Goal: Task Accomplishment & Management: Manage account settings

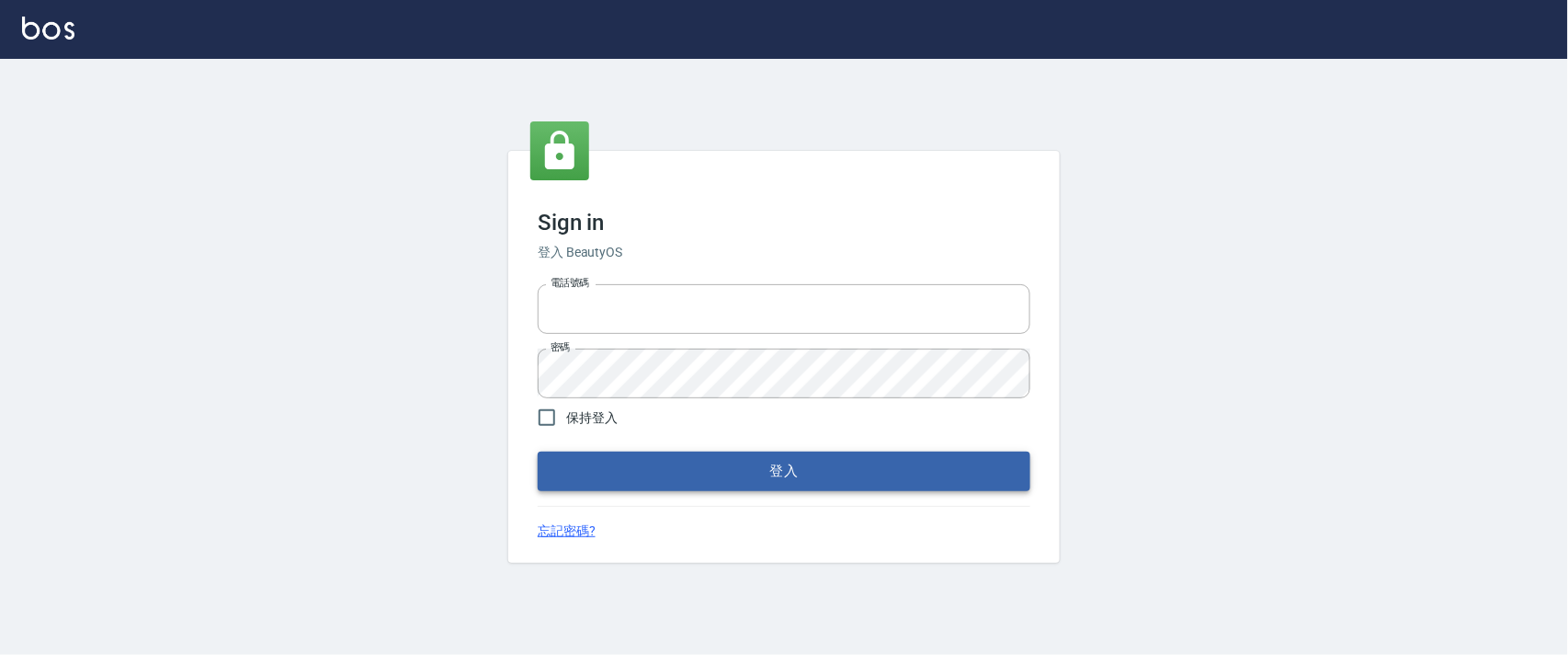
type input "0927987640"
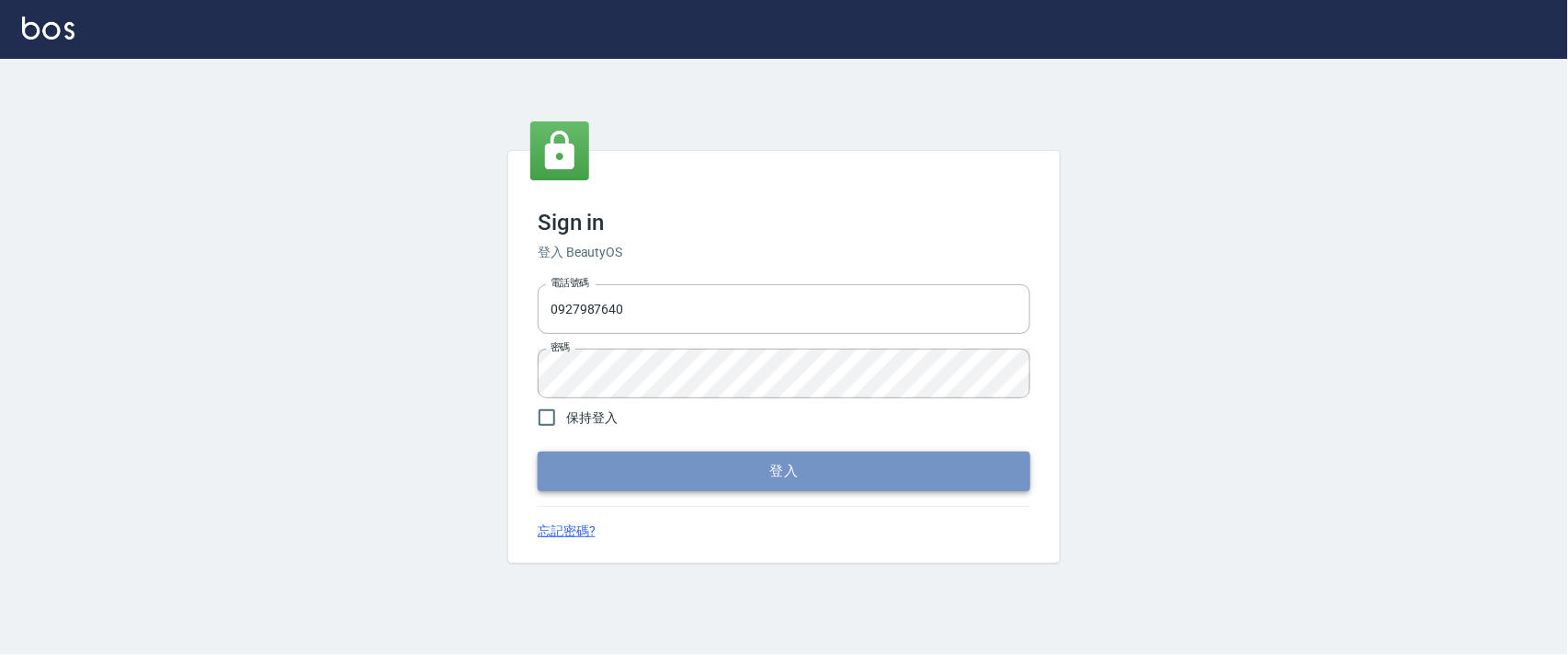
click at [738, 469] on button "登入" at bounding box center [784, 470] width 492 height 39
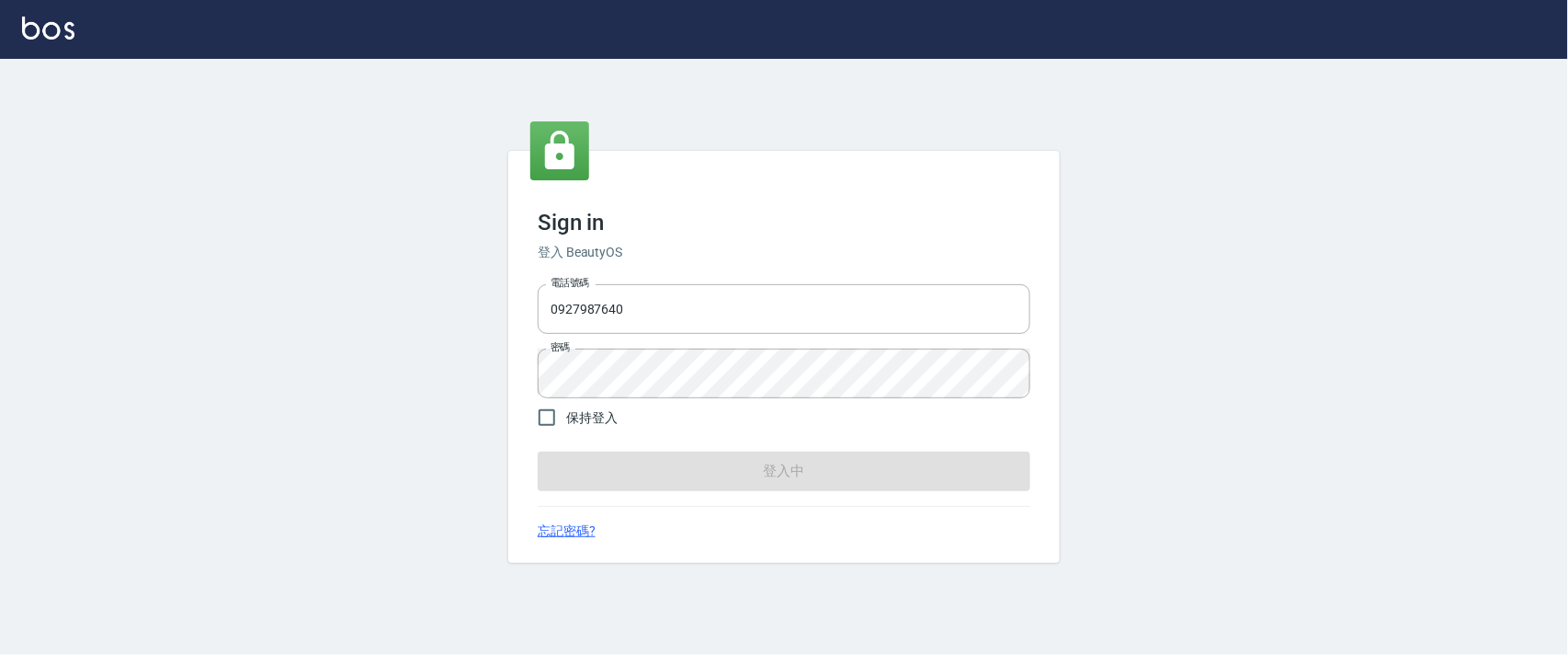
click at [738, 469] on form "電話號碼 [PHONE_NUMBER] 電話號碼 密碼 密碼 保持登入 登入中" at bounding box center [784, 383] width 492 height 214
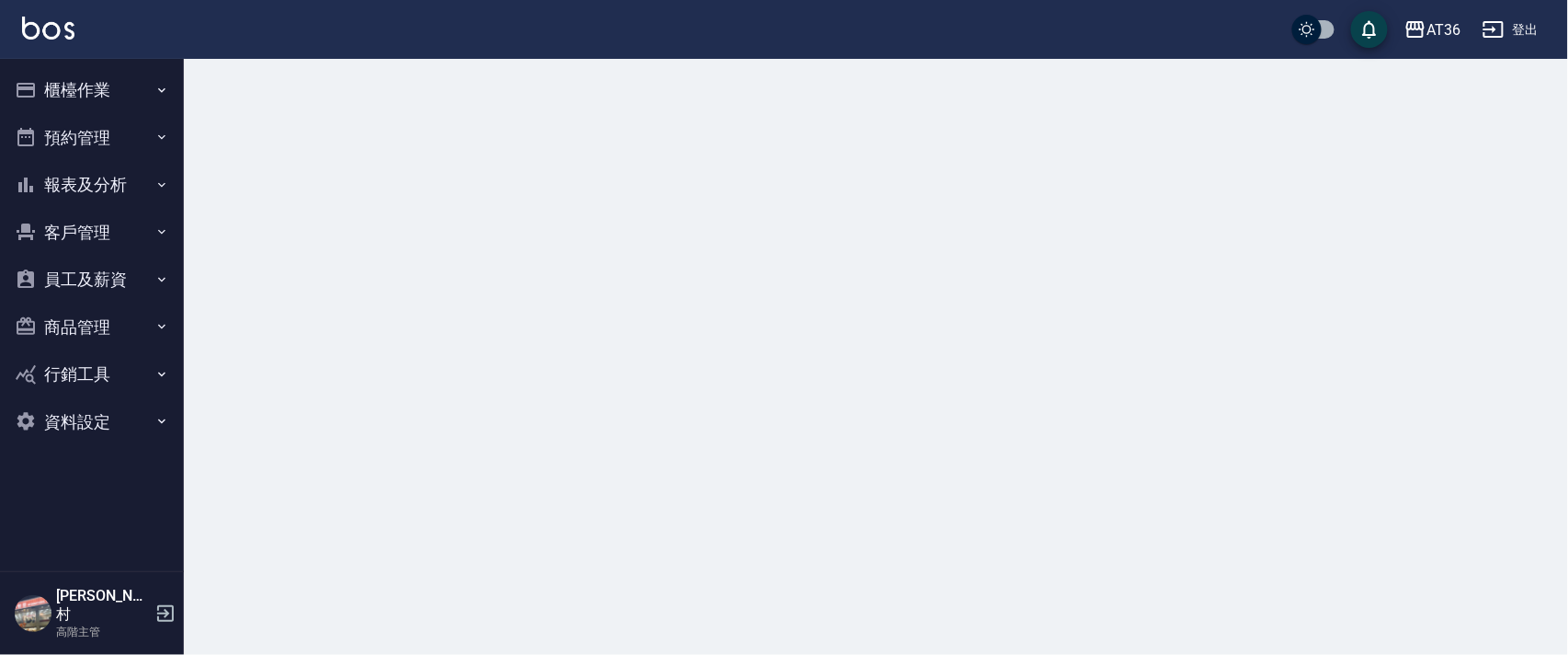
click at [81, 83] on button "櫃檯作業" at bounding box center [91, 90] width 169 height 48
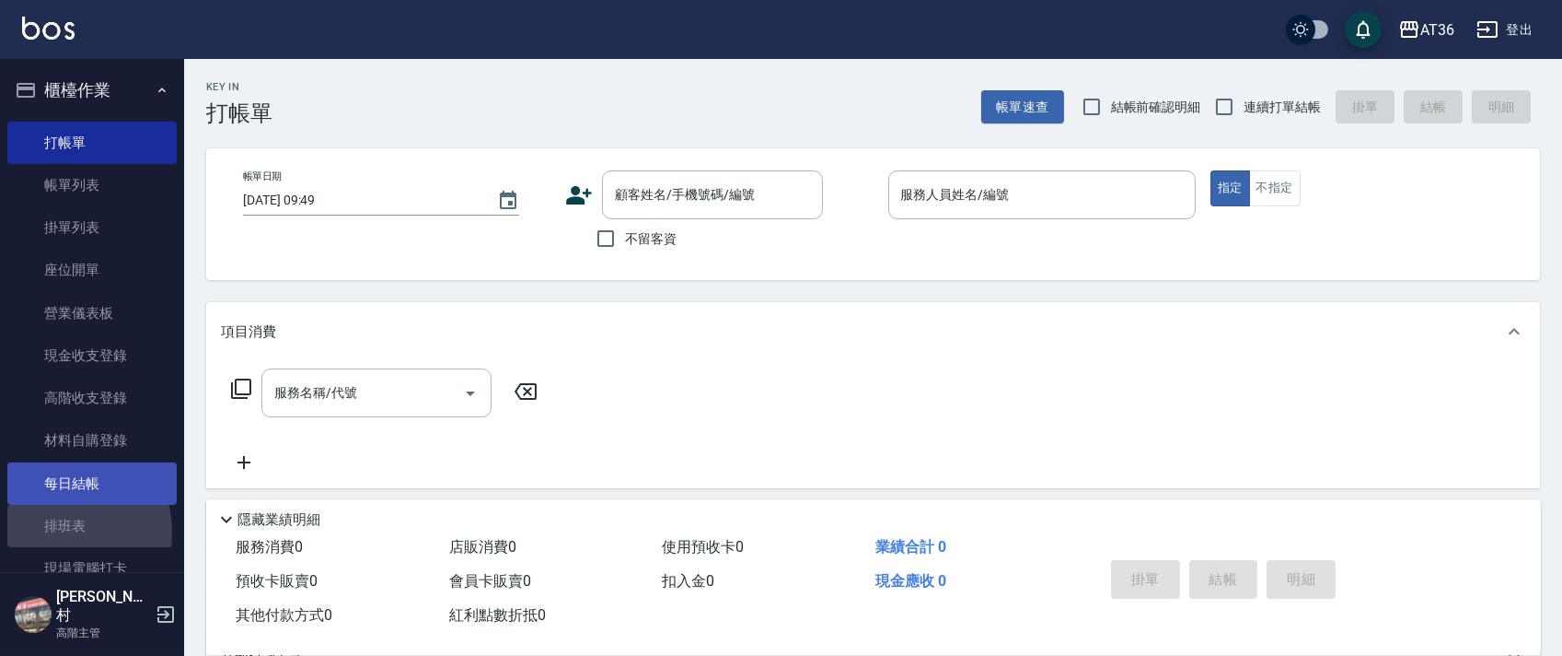
drag, startPoint x: 59, startPoint y: 532, endPoint x: 37, endPoint y: 471, distance: 64.7
click at [60, 532] on link "排班表" at bounding box center [91, 526] width 169 height 42
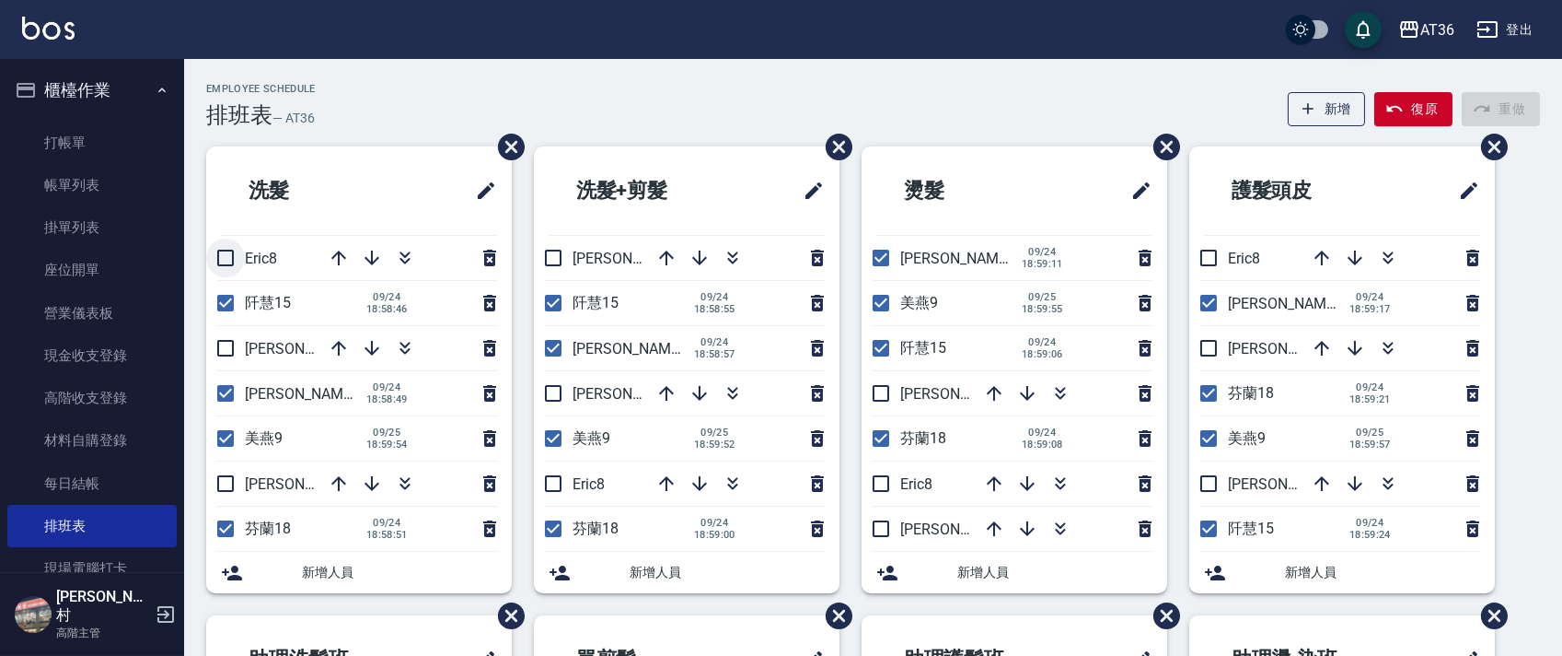
click at [215, 257] on input "checkbox" at bounding box center [225, 257] width 39 height 39
checkbox input "true"
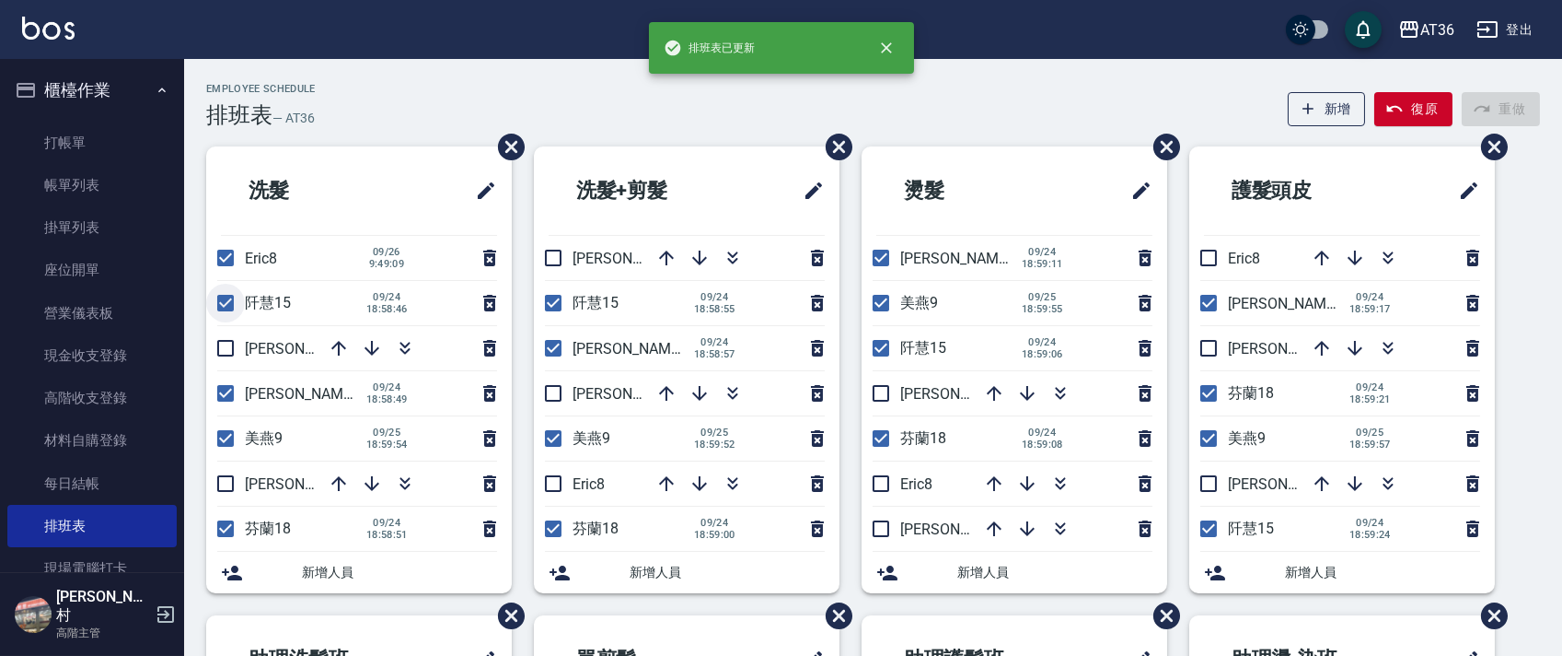
click at [223, 296] on input "checkbox" at bounding box center [225, 303] width 39 height 39
checkbox input "false"
click at [226, 342] on input "checkbox" at bounding box center [225, 348] width 39 height 39
checkbox input "true"
click at [224, 390] on input "checkbox" at bounding box center [225, 393] width 39 height 39
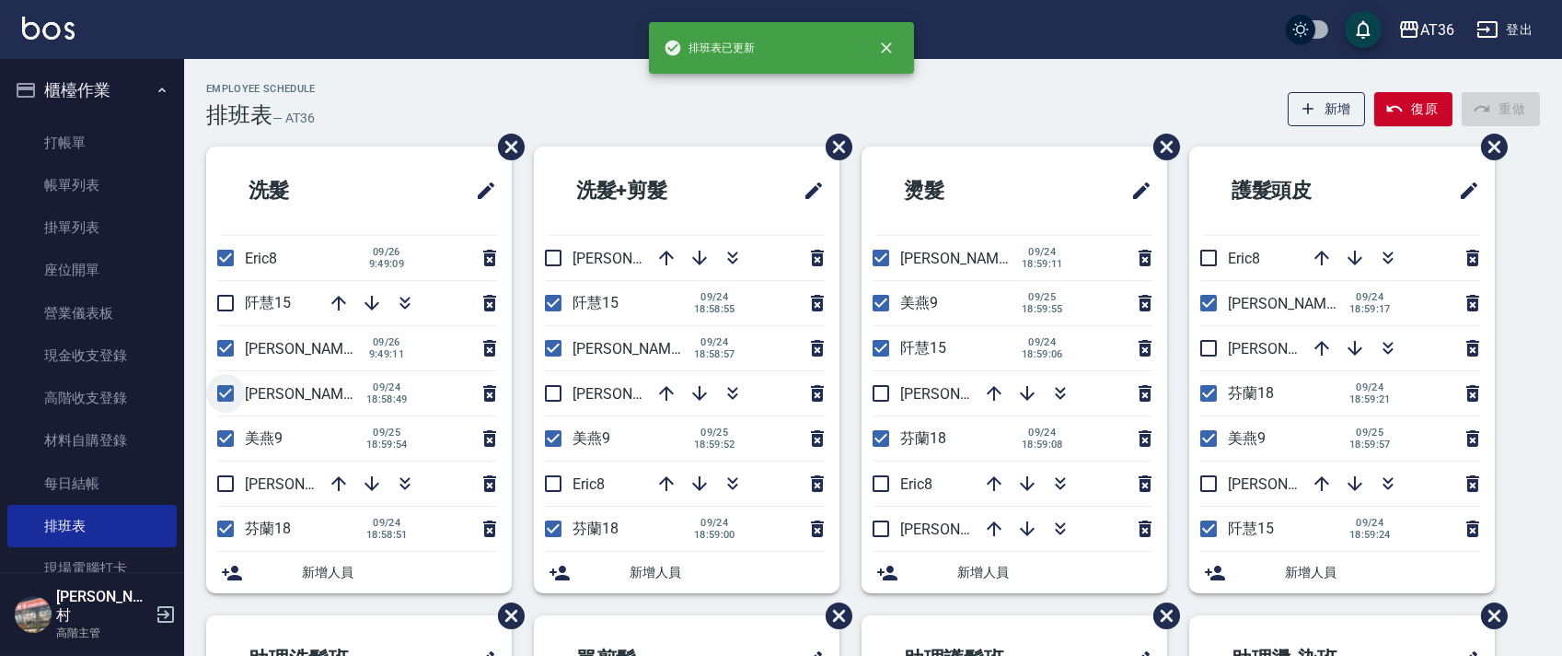
checkbox input "false"
click at [216, 433] on input "checkbox" at bounding box center [225, 438] width 39 height 39
checkbox input "false"
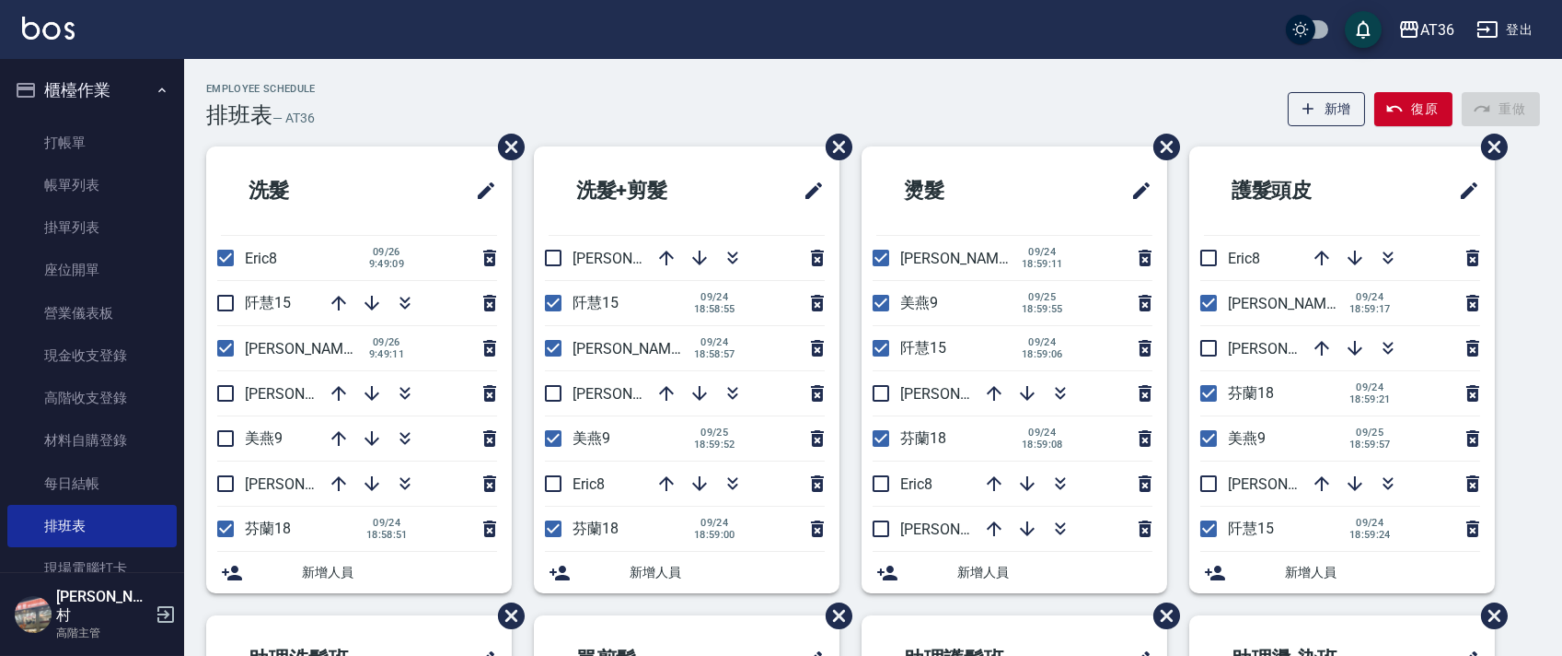
click at [232, 482] on input "checkbox" at bounding box center [225, 483] width 39 height 39
checkbox input "true"
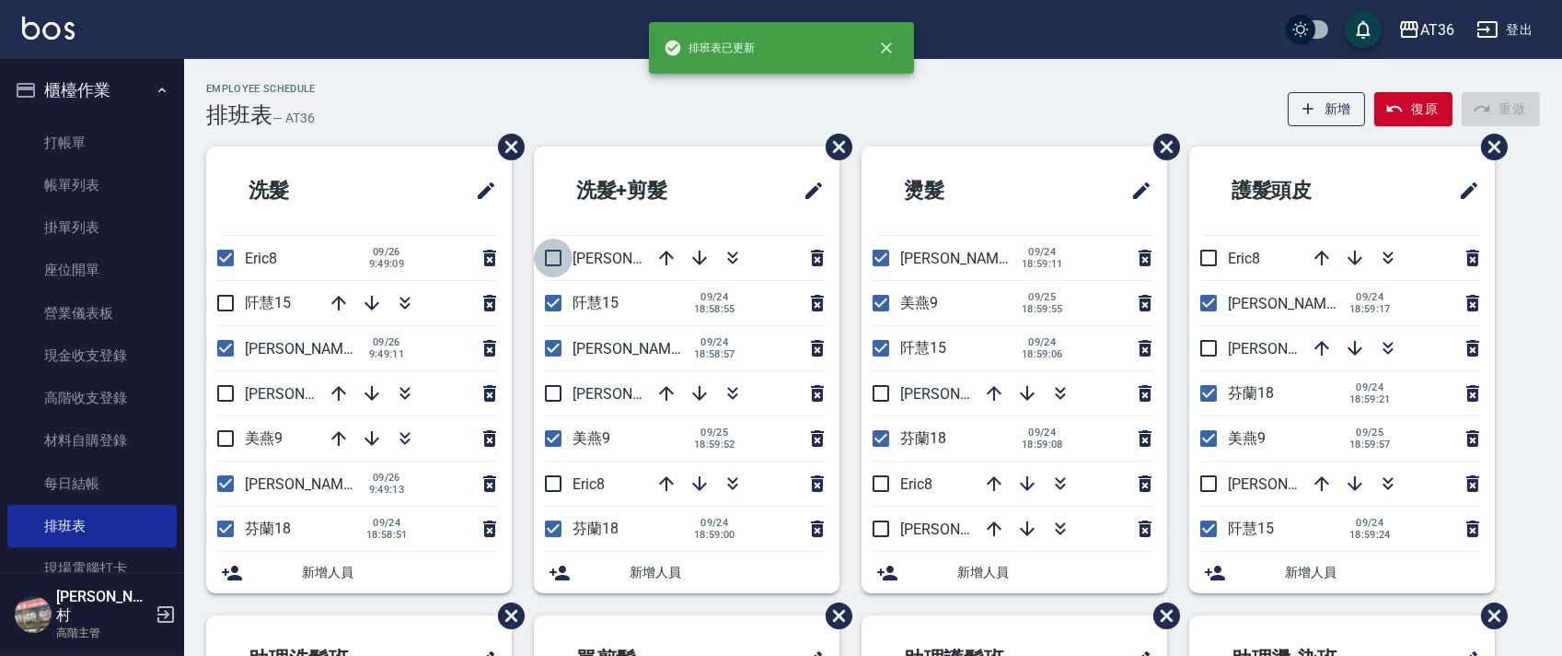
click at [549, 264] on input "checkbox" at bounding box center [553, 257] width 39 height 39
checkbox input "true"
click at [554, 306] on input "checkbox" at bounding box center [553, 303] width 39 height 39
checkbox input "false"
click at [556, 345] on input "checkbox" at bounding box center [553, 348] width 39 height 39
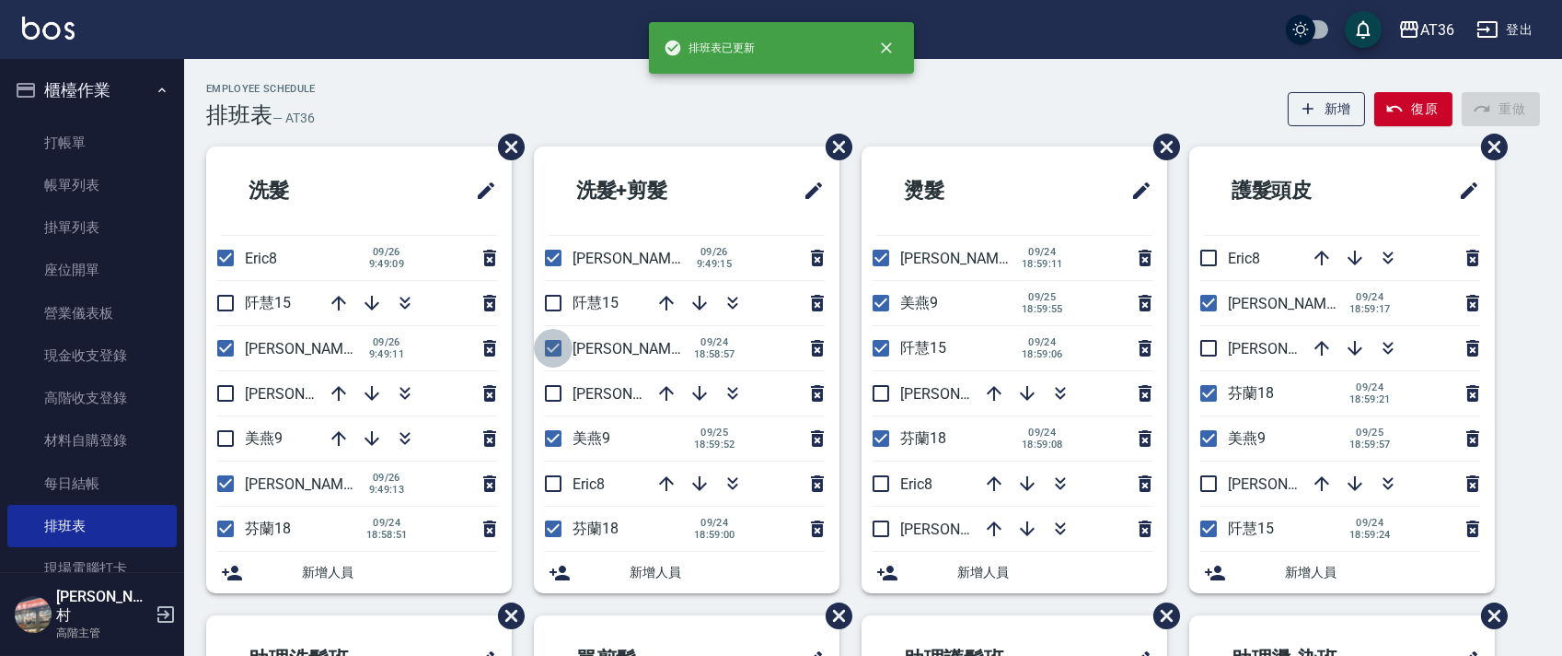
checkbox input "false"
click at [556, 439] on input "checkbox" at bounding box center [553, 438] width 39 height 39
checkbox input "false"
click at [560, 484] on input "checkbox" at bounding box center [553, 483] width 39 height 39
checkbox input "true"
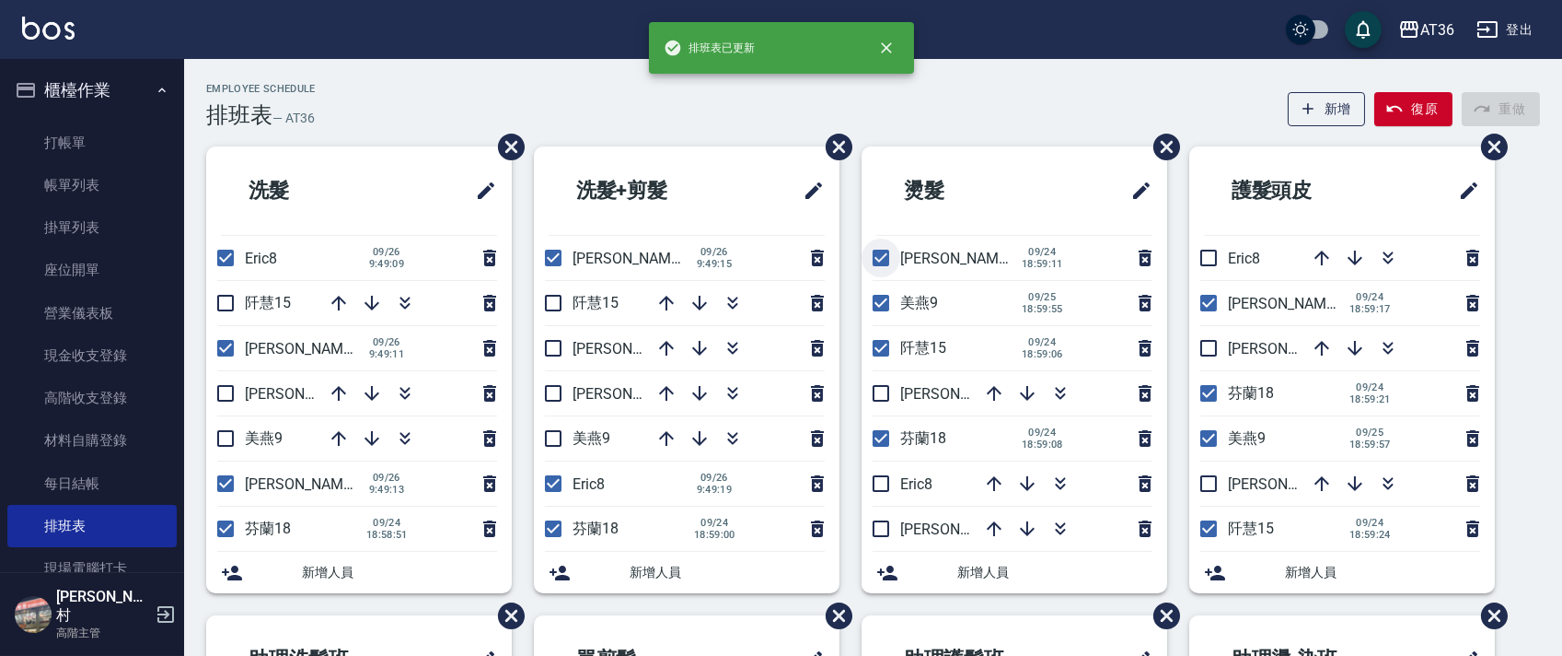
click at [873, 262] on input "checkbox" at bounding box center [881, 257] width 39 height 39
checkbox input "false"
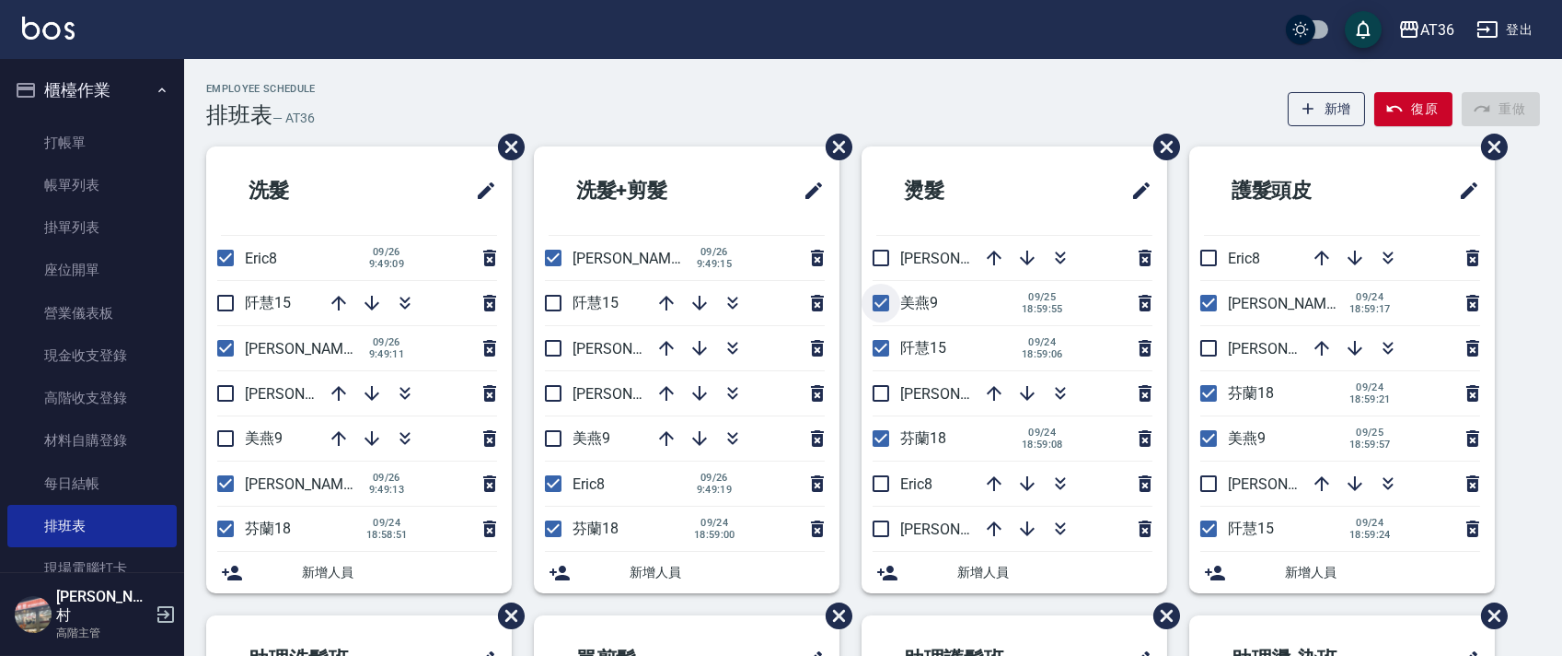
click at [876, 304] on input "checkbox" at bounding box center [881, 303] width 39 height 39
checkbox input "false"
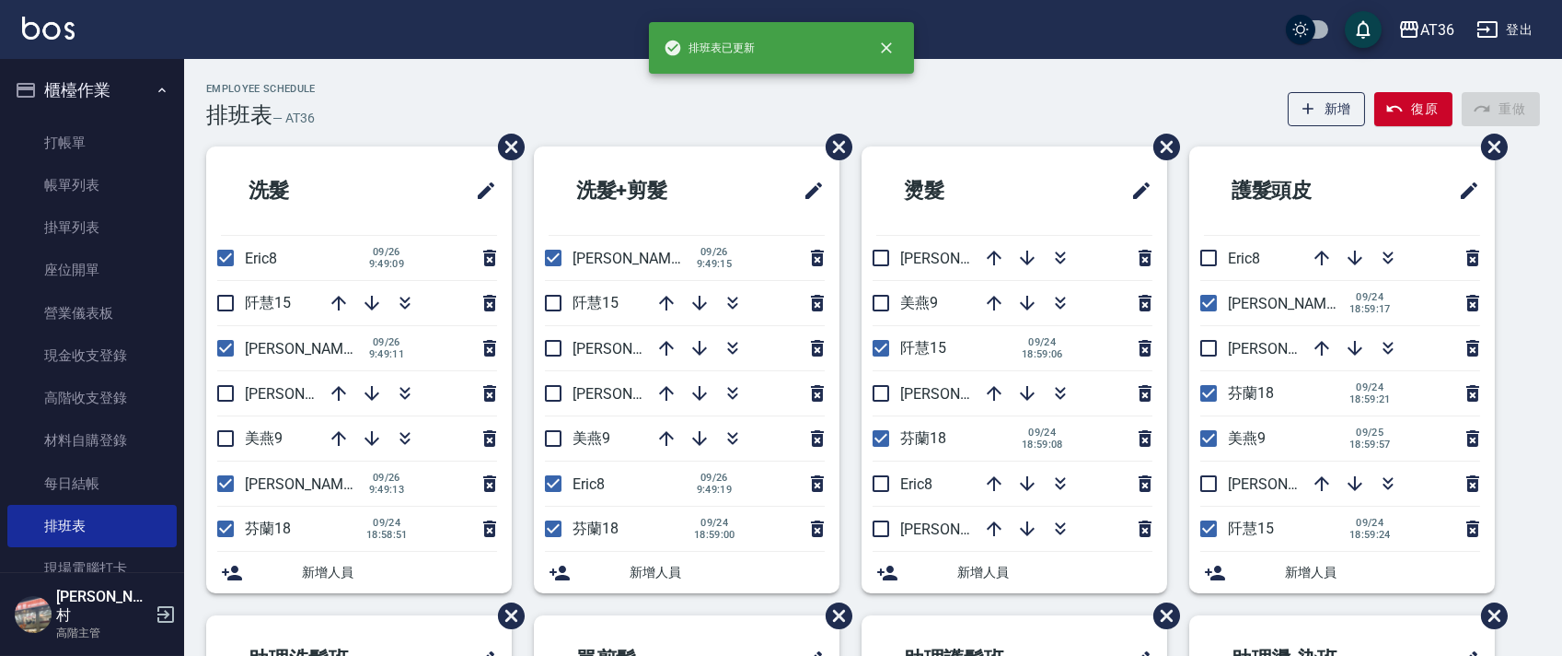
drag, startPoint x: 881, startPoint y: 342, endPoint x: 873, endPoint y: 391, distance: 50.4
click at [881, 342] on input "checkbox" at bounding box center [881, 348] width 39 height 39
checkbox input "false"
click at [885, 391] on input "checkbox" at bounding box center [881, 393] width 39 height 39
checkbox input "true"
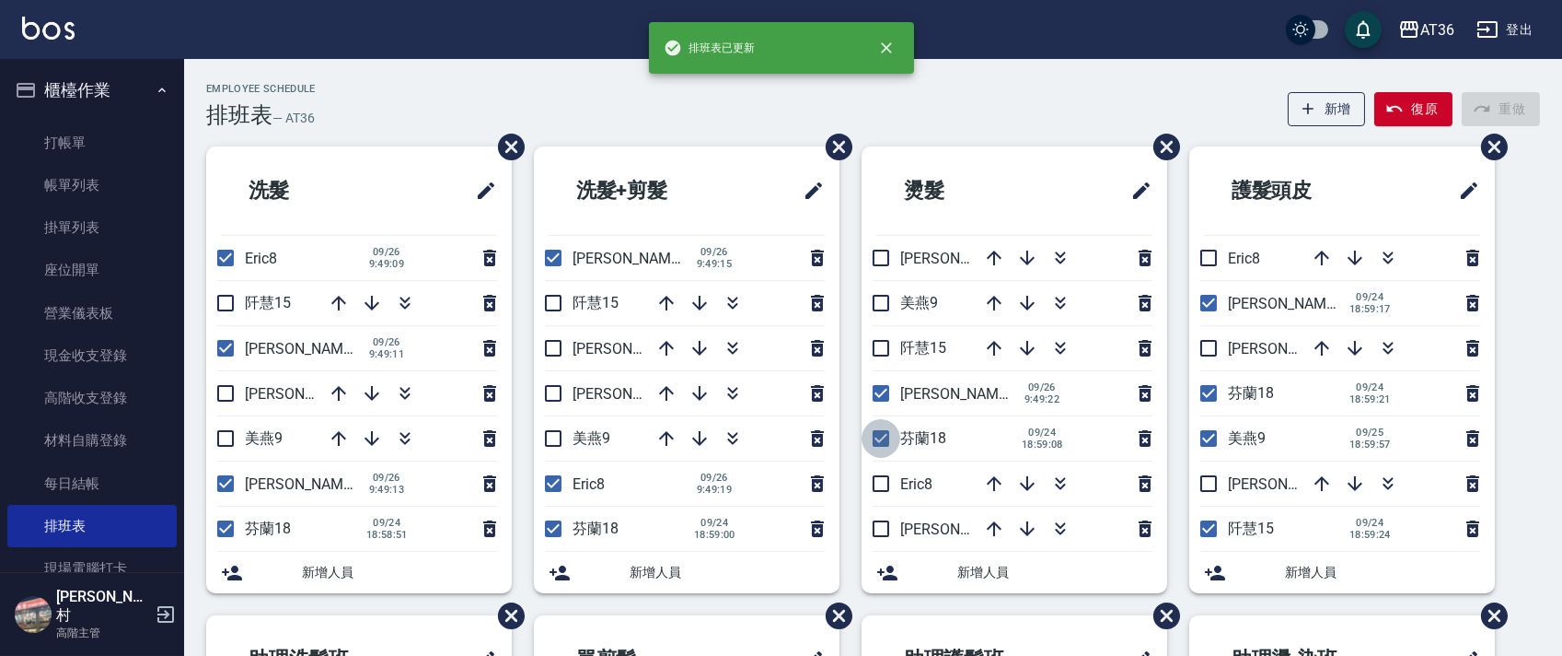
click at [885, 438] on input "checkbox" at bounding box center [881, 438] width 39 height 39
click at [886, 444] on input "checkbox" at bounding box center [881, 438] width 39 height 39
checkbox input "true"
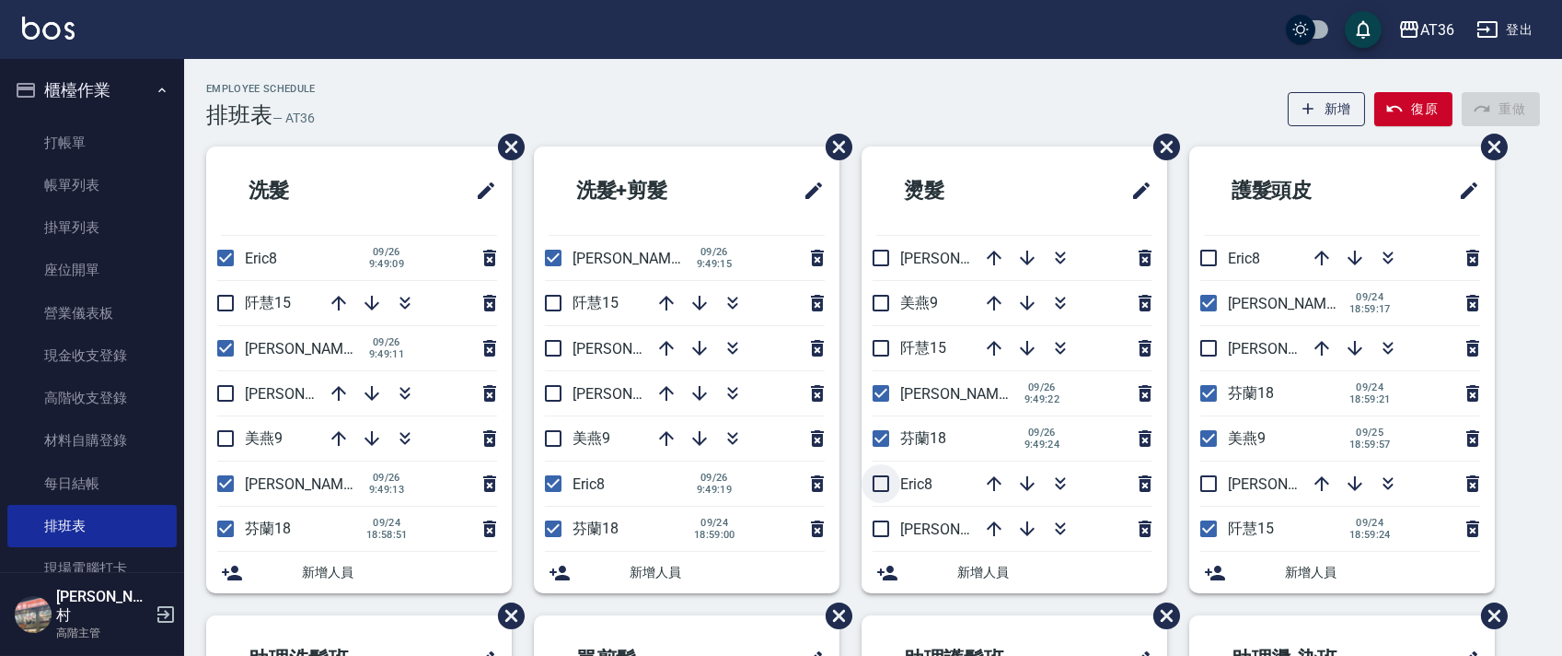
click at [885, 479] on input "checkbox" at bounding box center [881, 483] width 39 height 39
checkbox input "true"
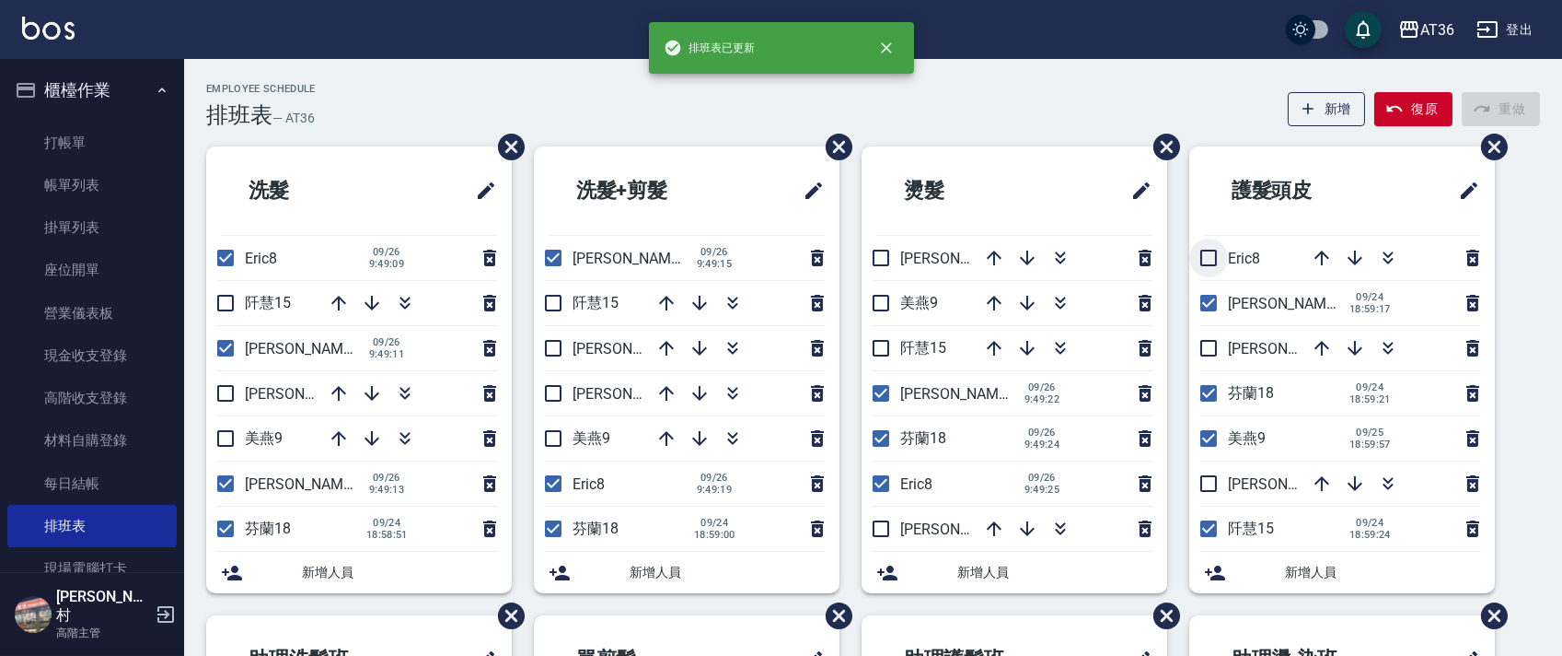
click at [1211, 252] on input "checkbox" at bounding box center [1209, 257] width 39 height 39
checkbox input "true"
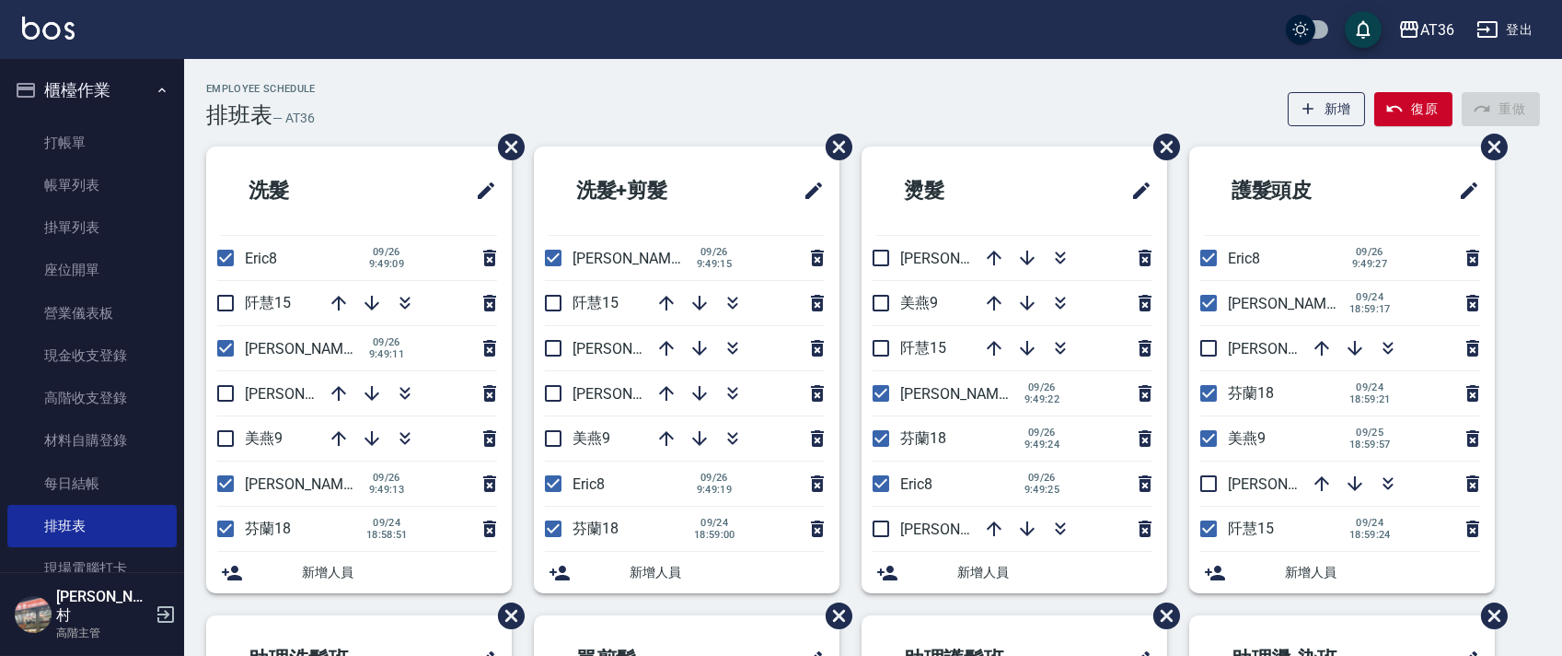
click at [1213, 308] on input "checkbox" at bounding box center [1209, 303] width 39 height 39
checkbox input "false"
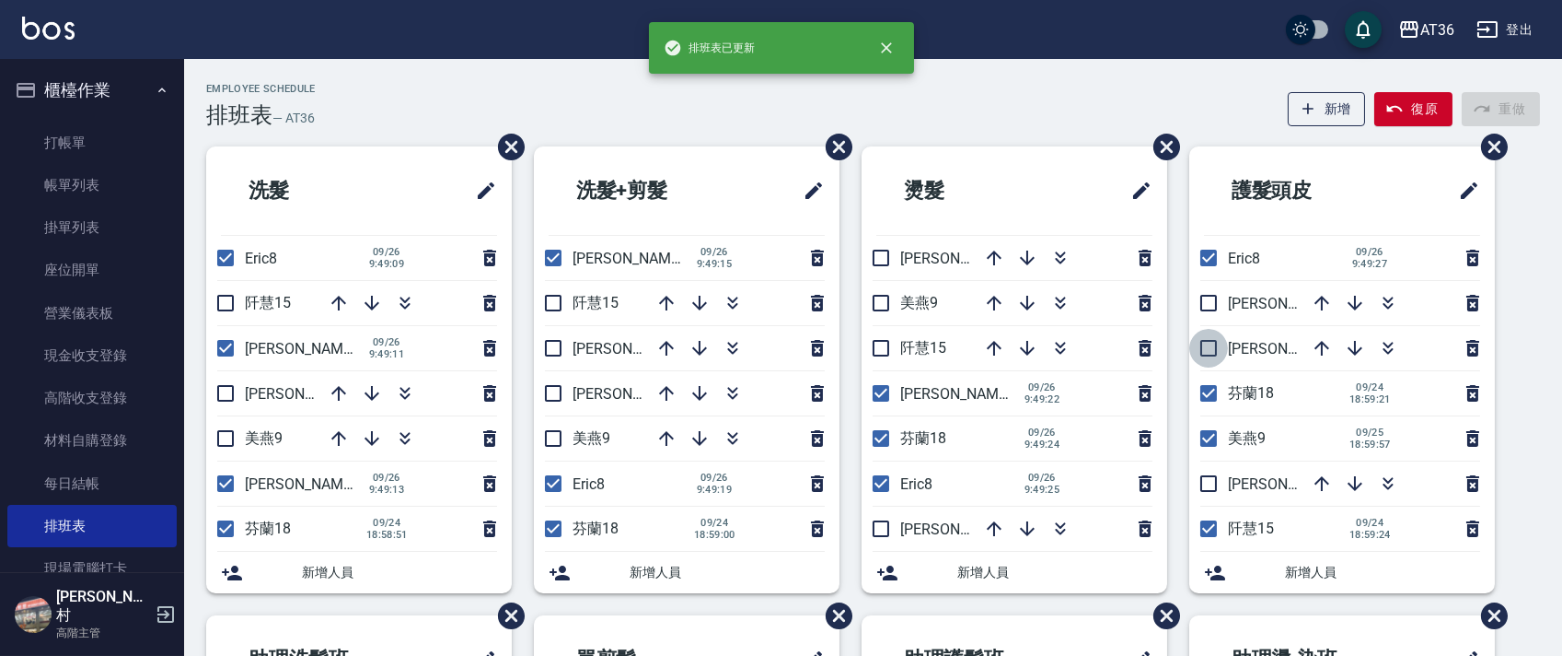
click at [1200, 348] on input "checkbox" at bounding box center [1209, 348] width 39 height 39
checkbox input "true"
click at [1211, 438] on input "checkbox" at bounding box center [1209, 438] width 39 height 39
checkbox input "false"
click at [1218, 522] on input "checkbox" at bounding box center [1209, 528] width 39 height 39
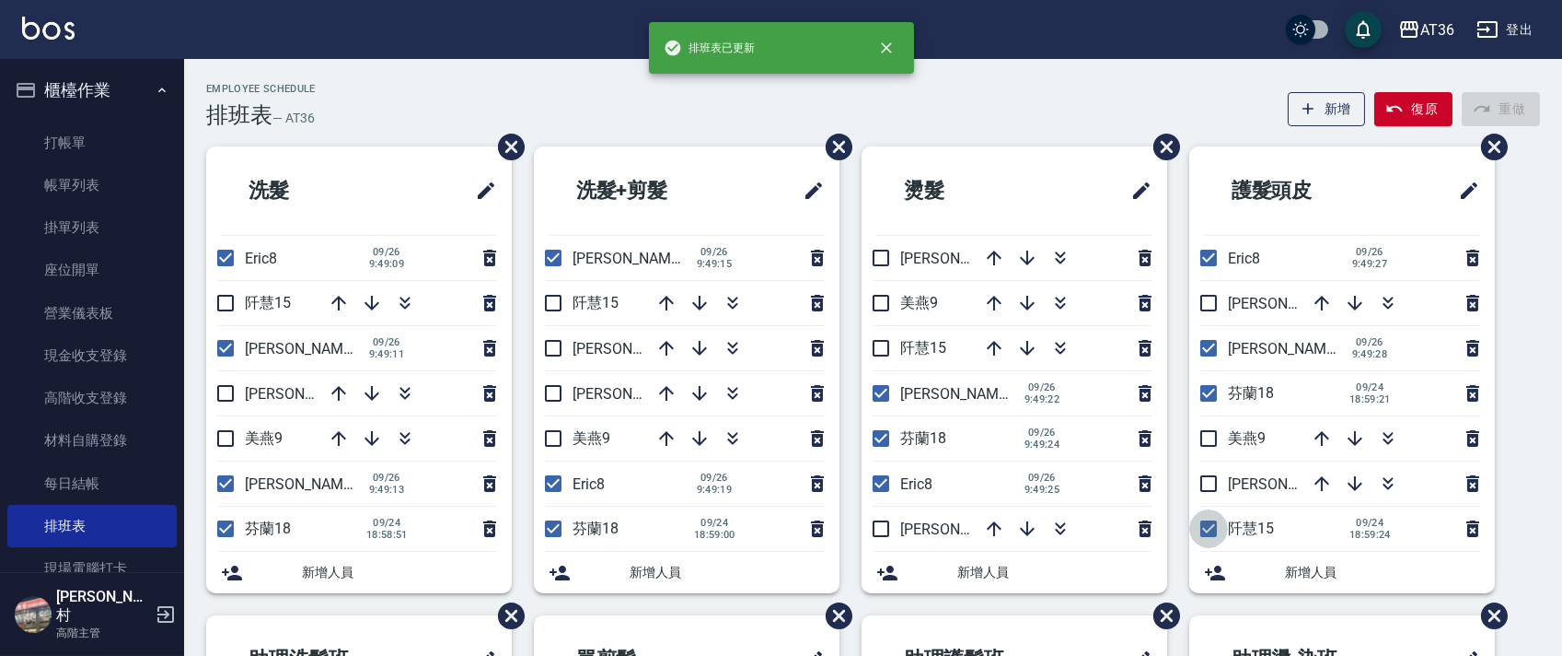
checkbox input "false"
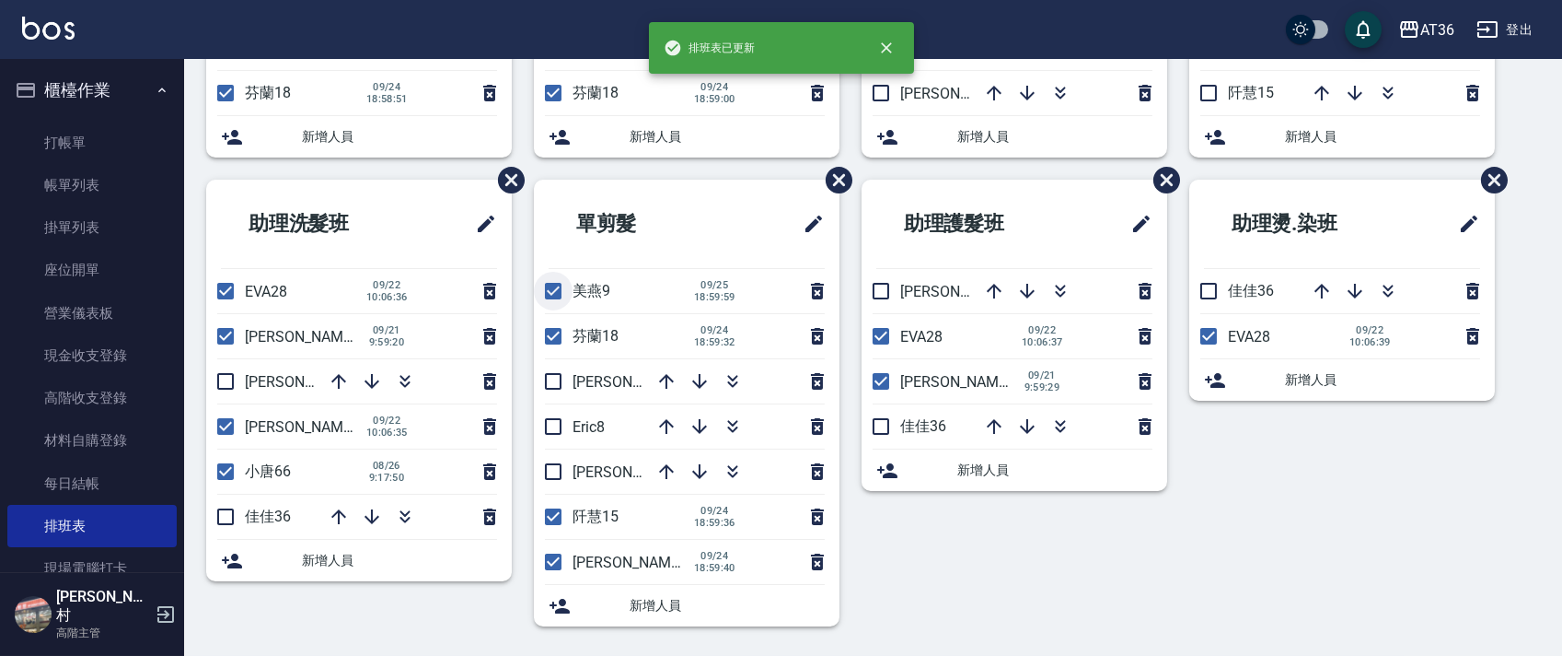
click at [554, 296] on input "checkbox" at bounding box center [553, 291] width 39 height 39
checkbox input "false"
click at [552, 425] on input "checkbox" at bounding box center [553, 426] width 39 height 39
checkbox input "true"
drag, startPoint x: 554, startPoint y: 521, endPoint x: 557, endPoint y: 574, distance: 52.6
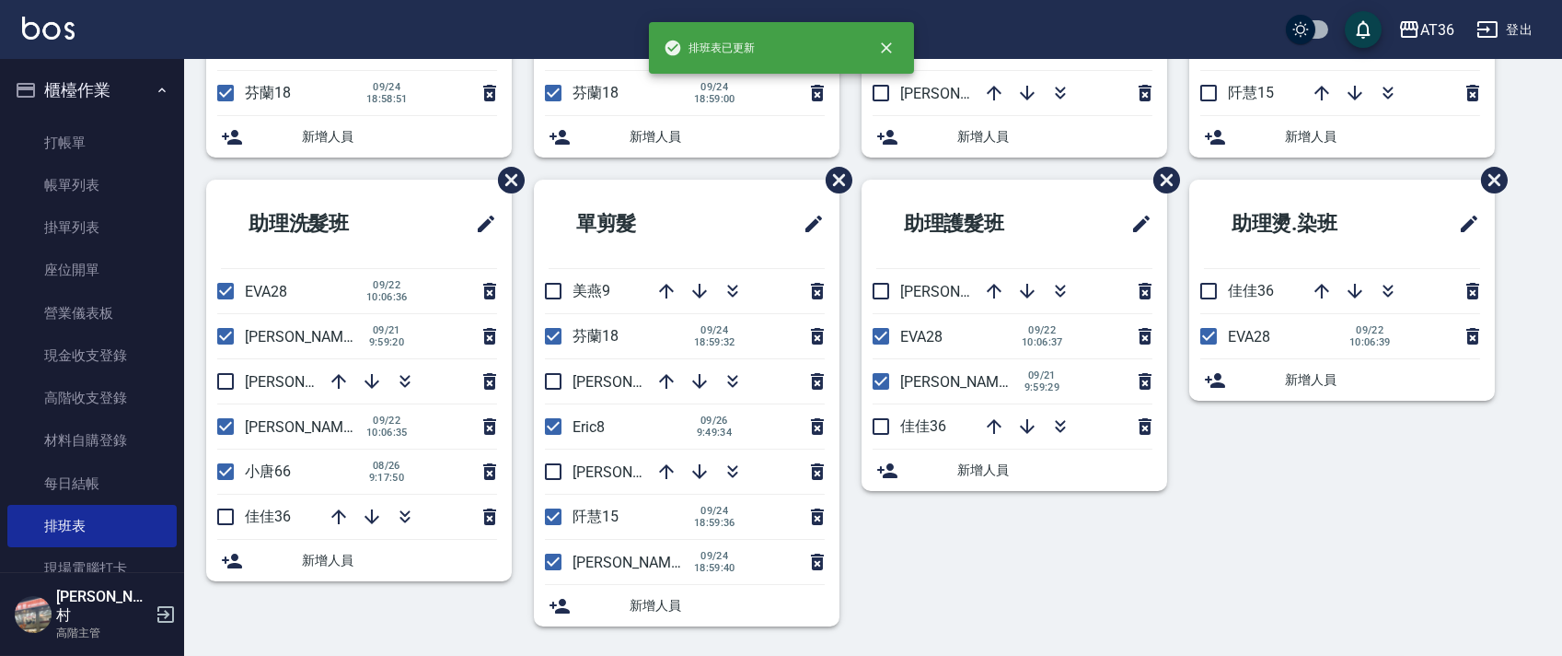
click at [553, 521] on input "checkbox" at bounding box center [553, 516] width 39 height 39
checkbox input "false"
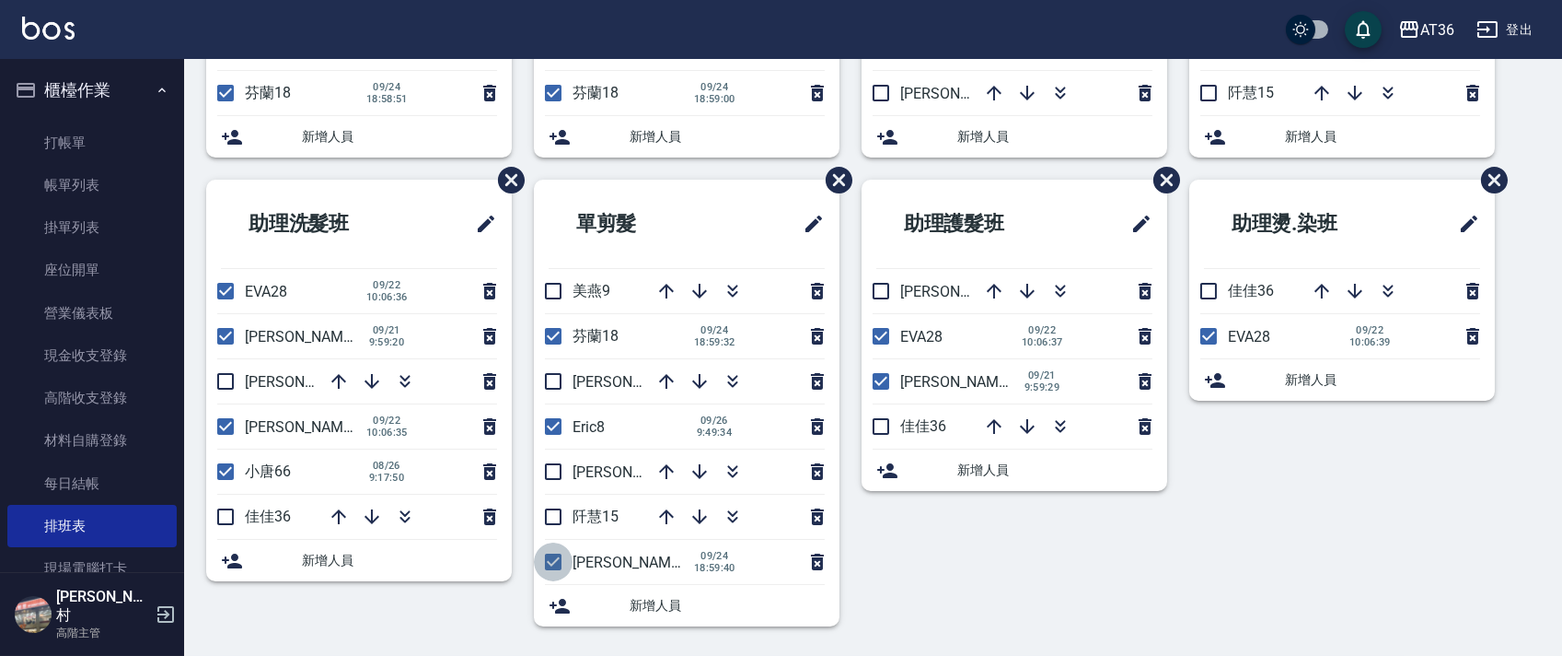
click at [551, 557] on input "checkbox" at bounding box center [553, 561] width 39 height 39
checkbox input "false"
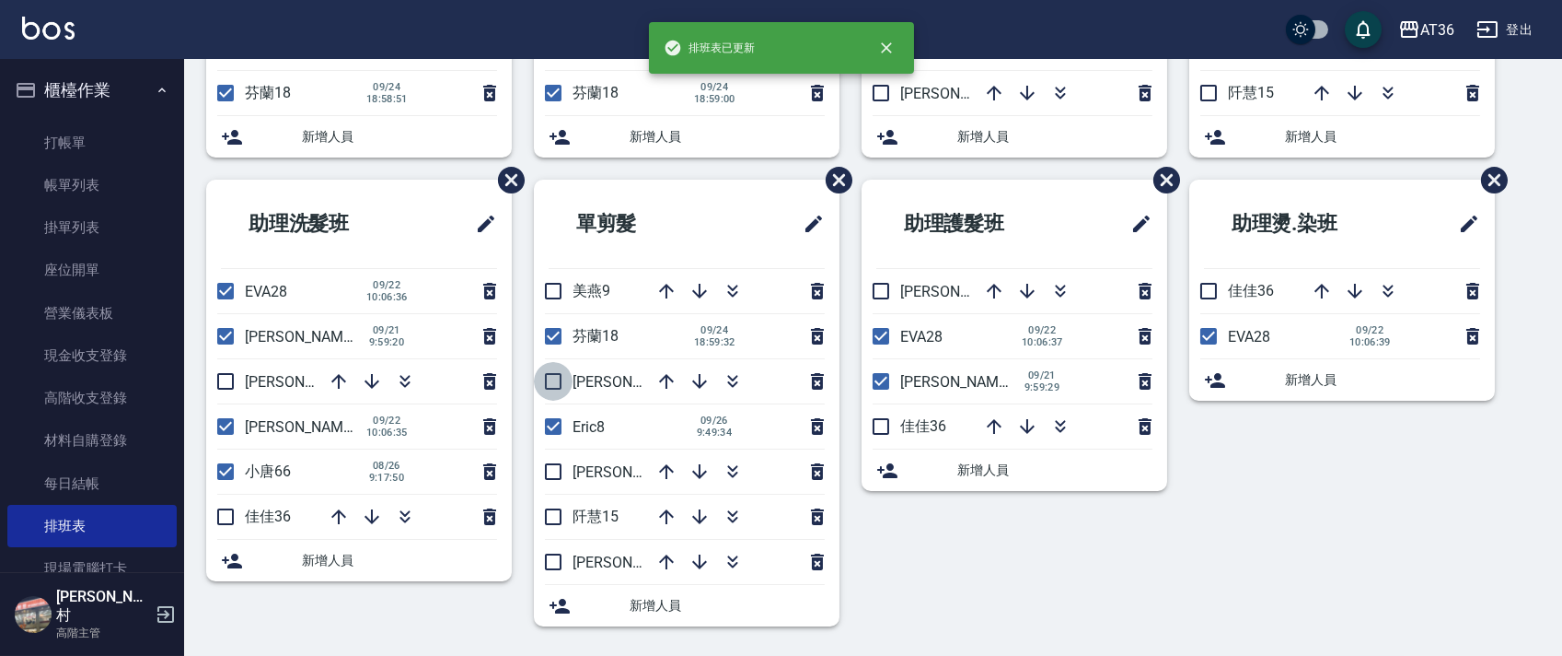
click at [555, 377] on input "checkbox" at bounding box center [553, 381] width 39 height 39
checkbox input "true"
click at [232, 335] on input "checkbox" at bounding box center [225, 336] width 39 height 39
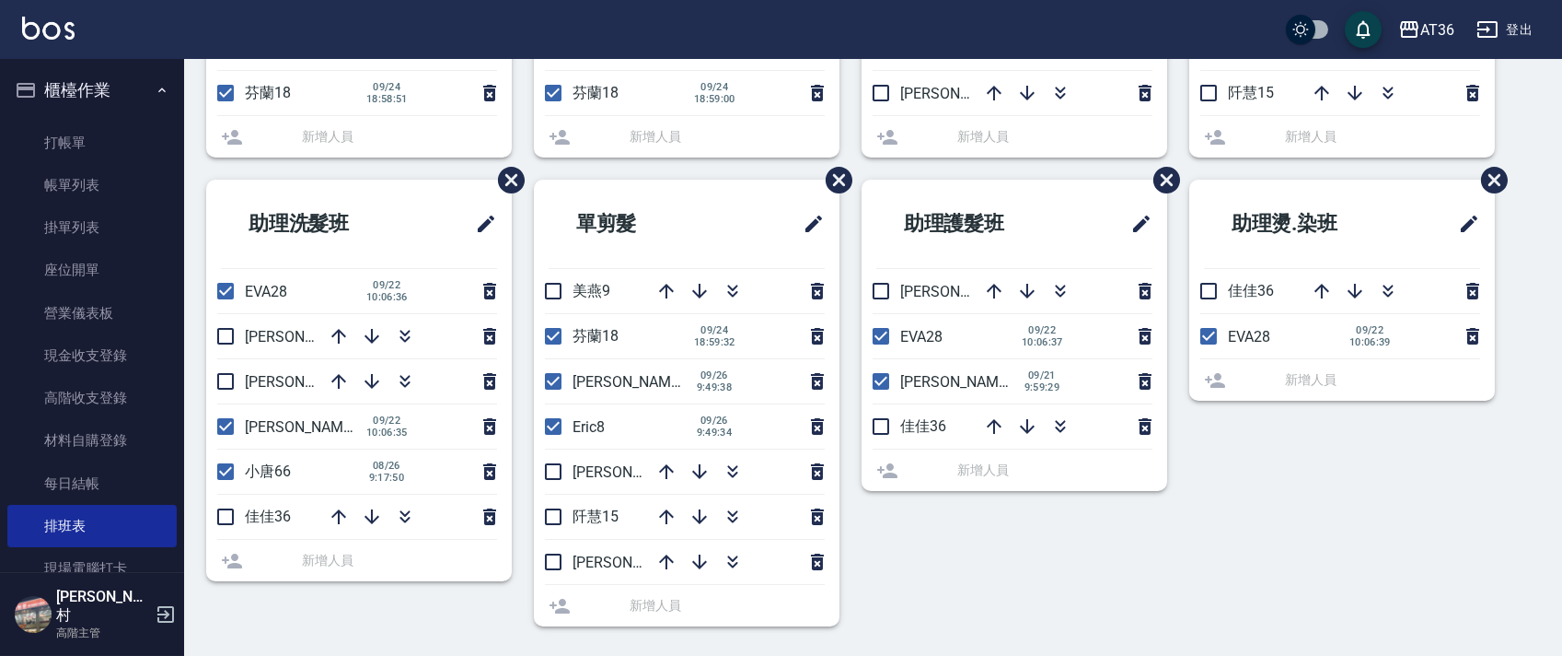
click at [226, 333] on input "checkbox" at bounding box center [225, 336] width 39 height 39
checkbox input "true"
